Goal: Task Accomplishment & Management: Manage account settings

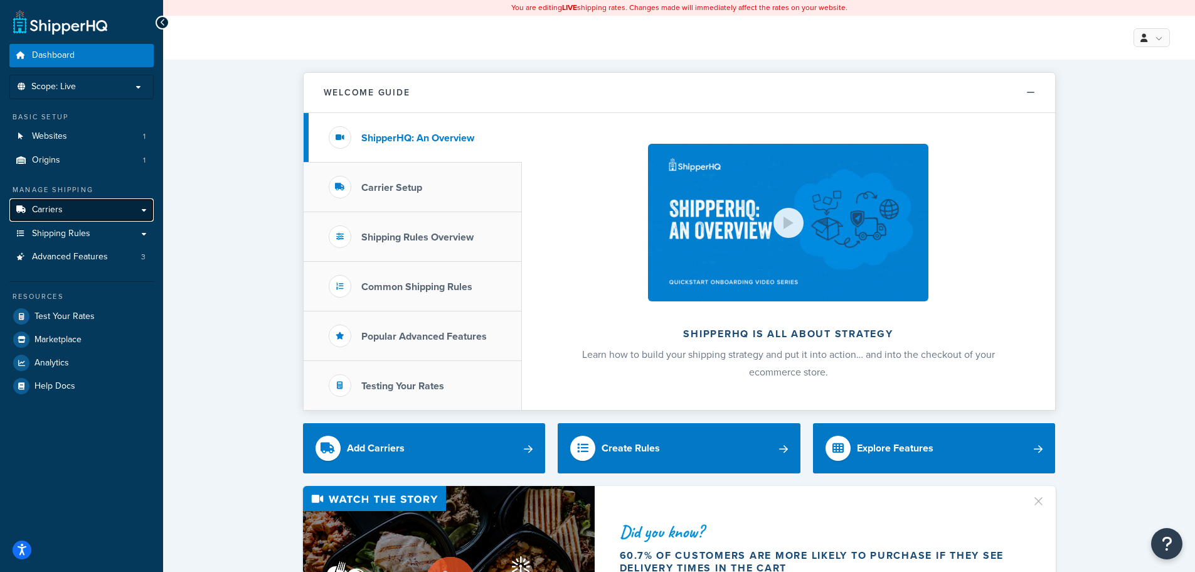
click at [100, 211] on link "Carriers" at bounding box center [81, 209] width 144 height 23
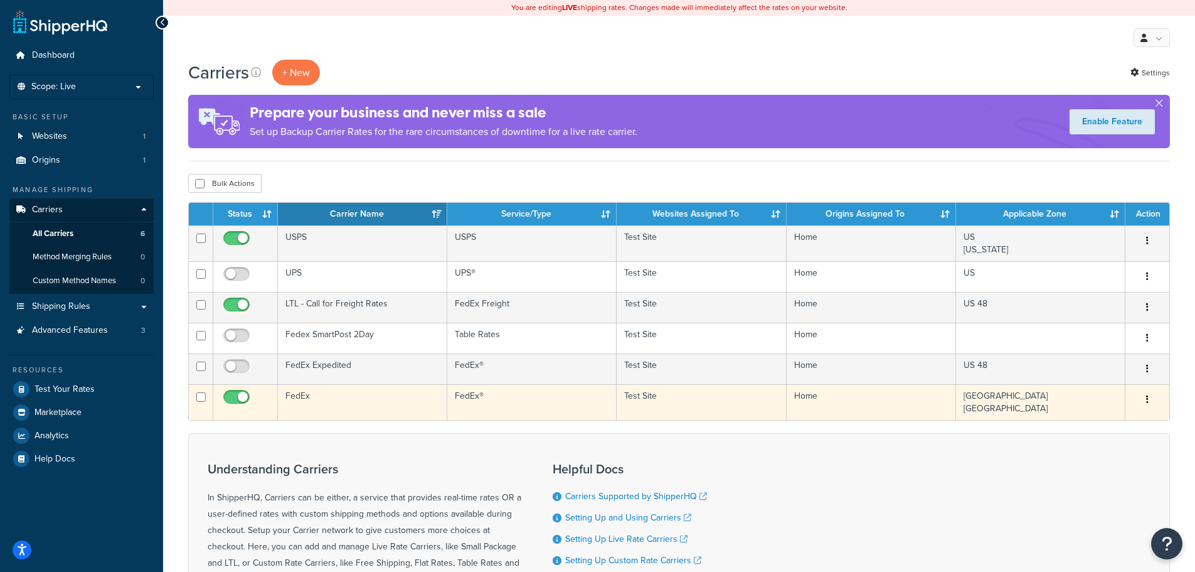
click at [348, 407] on td "FedEx" at bounding box center [362, 402] width 169 height 36
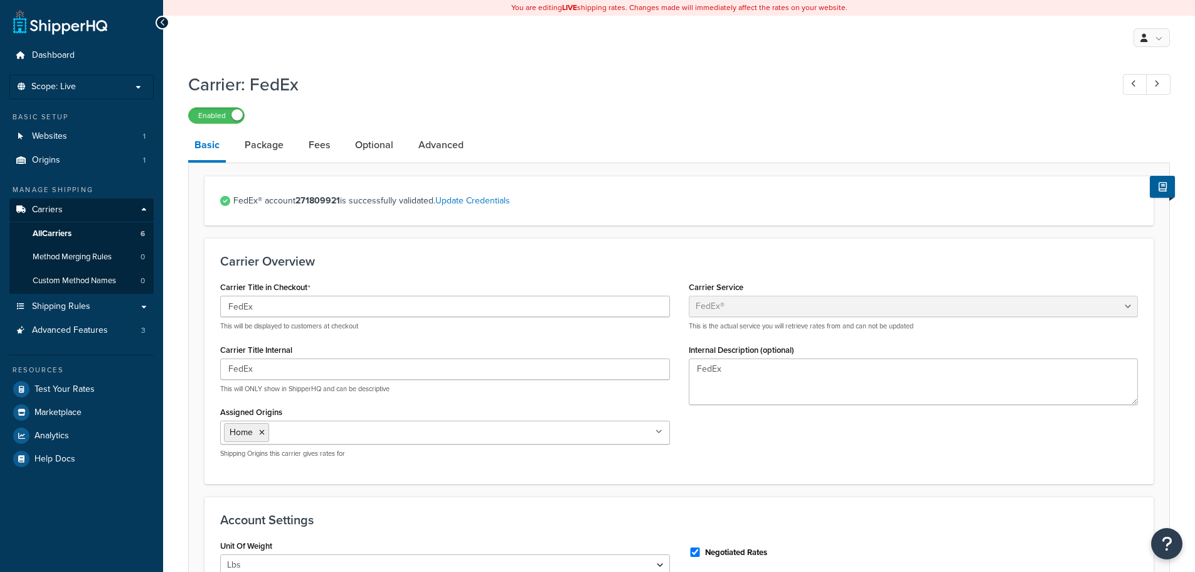
select select "fedEx"
select select "REGULAR_PICKUP"
select select "YOUR_PACKAGING"
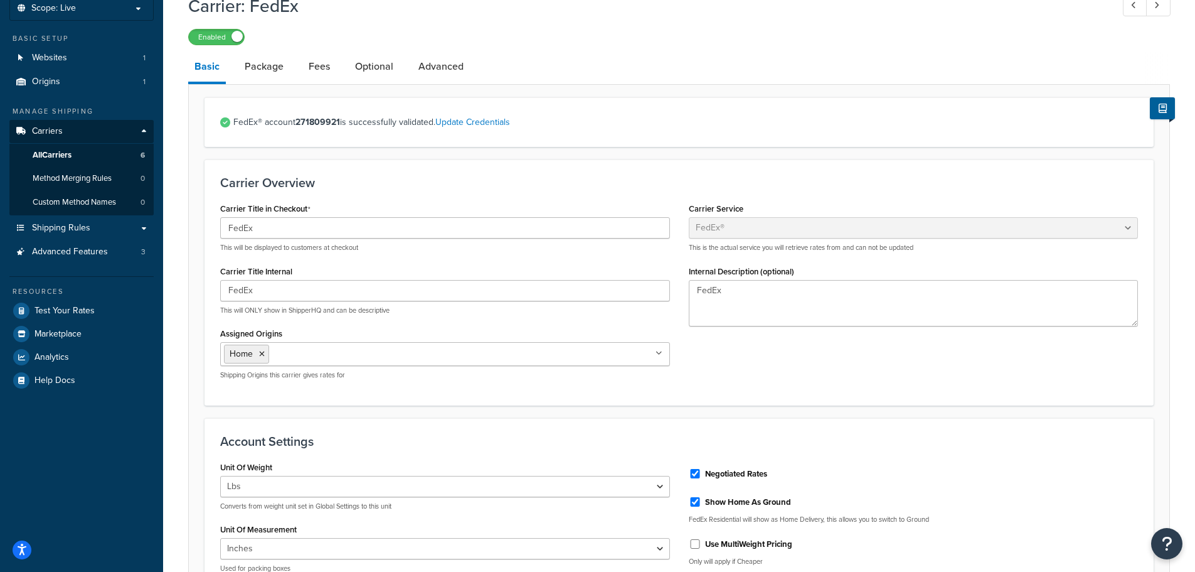
scroll to position [63, 0]
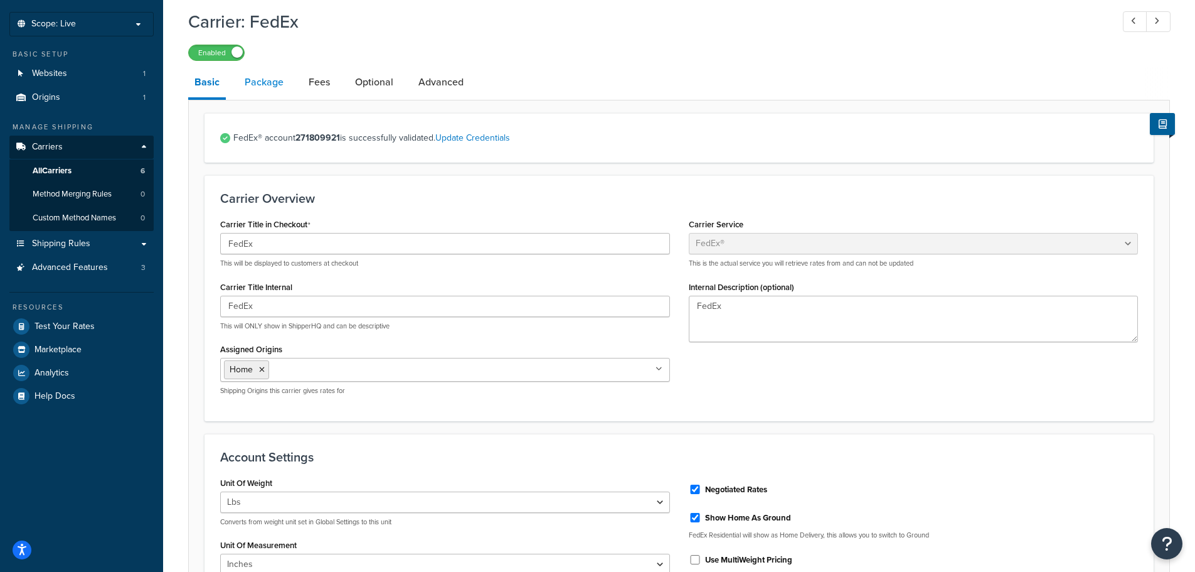
click at [277, 85] on link "Package" at bounding box center [263, 82] width 51 height 30
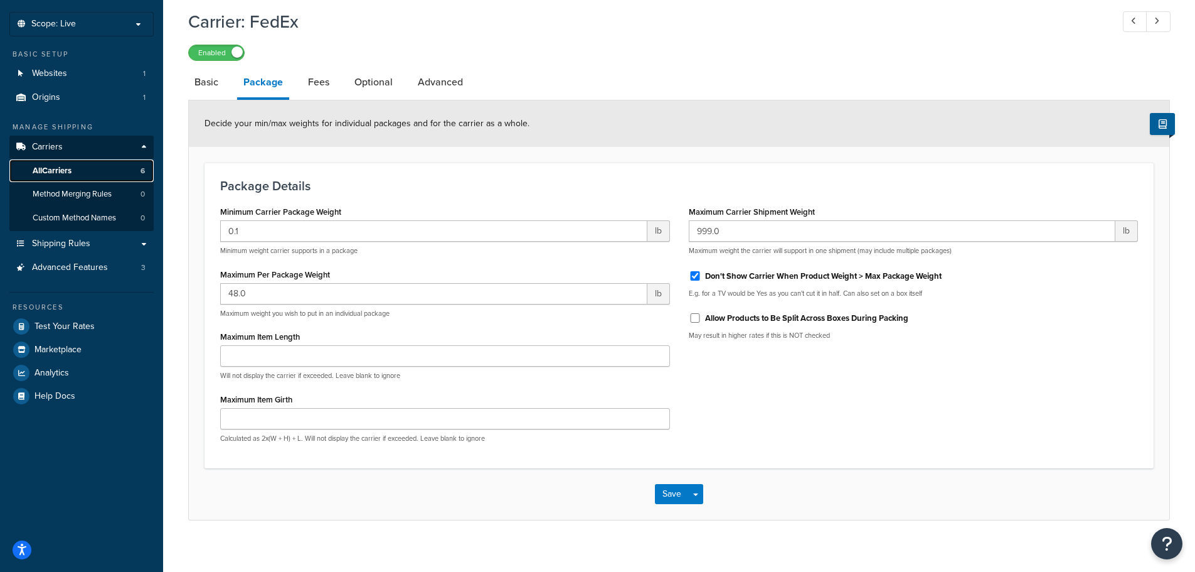
click at [87, 167] on link "All Carriers 6" at bounding box center [81, 170] width 144 height 23
